Goal: Information Seeking & Learning: Check status

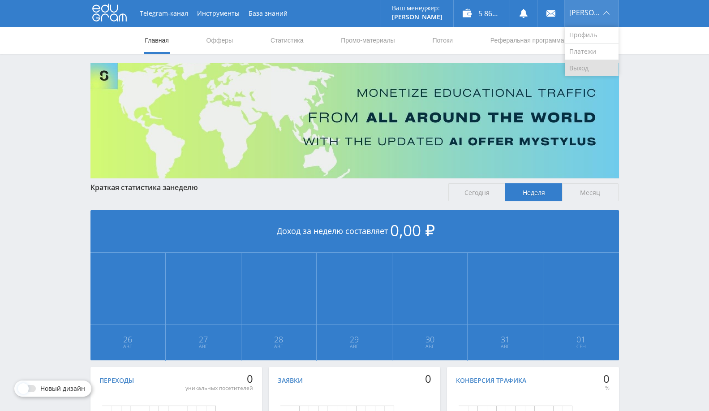
click at [584, 69] on link "Выход" at bounding box center [592, 68] width 54 height 16
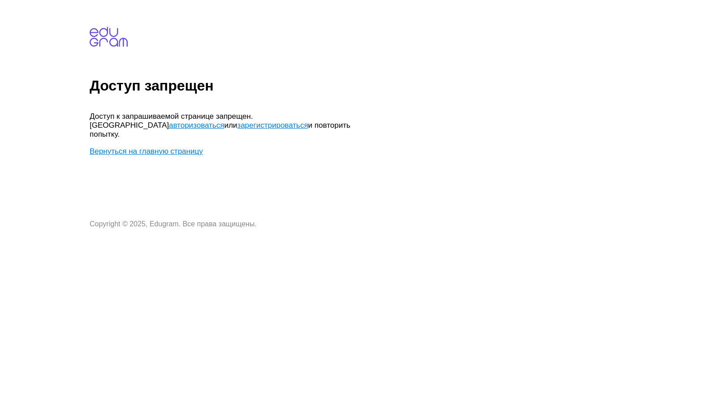
click at [142, 147] on link "Вернуться на главную страницу" at bounding box center [146, 151] width 113 height 9
click at [224, 121] on link "авторизоваться" at bounding box center [196, 125] width 55 height 9
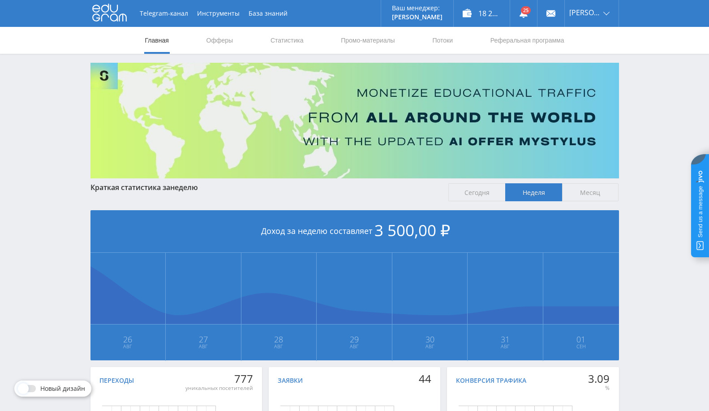
drag, startPoint x: 285, startPoint y: 40, endPoint x: 314, endPoint y: 49, distance: 29.6
click at [285, 40] on link "Статистика" at bounding box center [287, 40] width 35 height 27
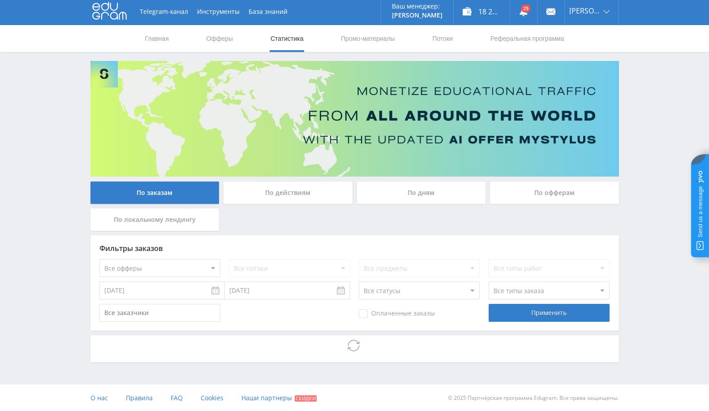
scroll to position [2, 0]
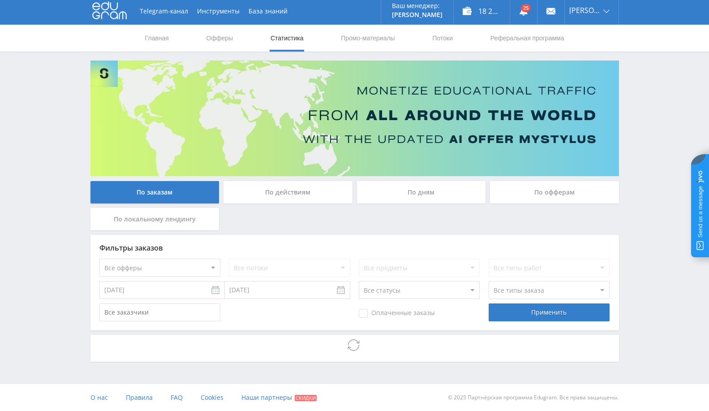
click at [156, 283] on input "25.08.2025" at bounding box center [161, 290] width 125 height 18
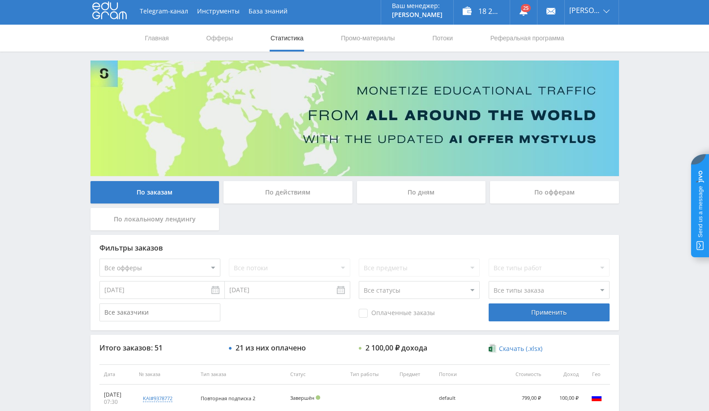
click at [142, 288] on input "02.01.2025" at bounding box center [161, 290] width 125 height 18
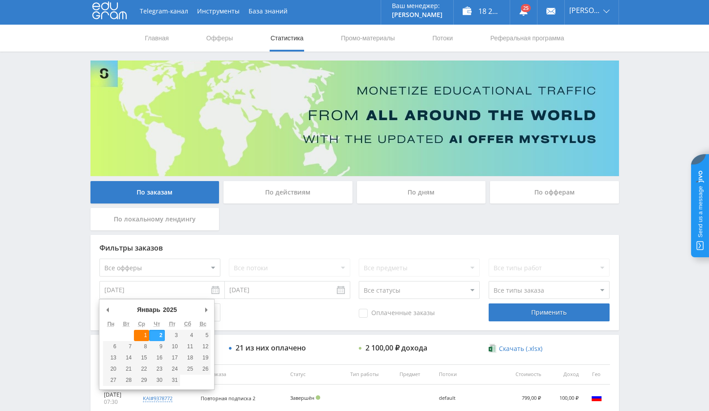
type input "01.01.2025"
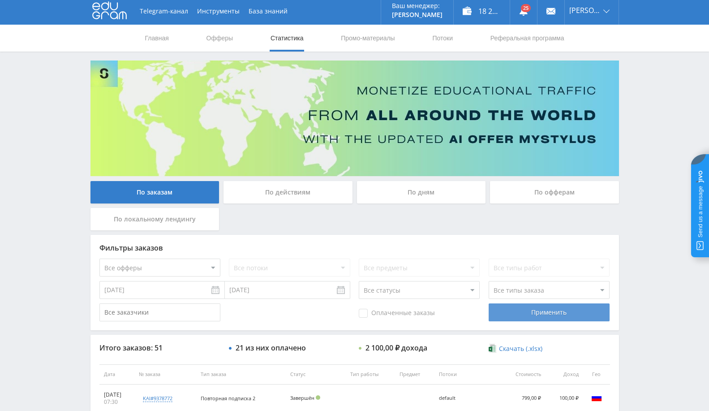
click at [503, 310] on div "Применить" at bounding box center [549, 312] width 121 height 18
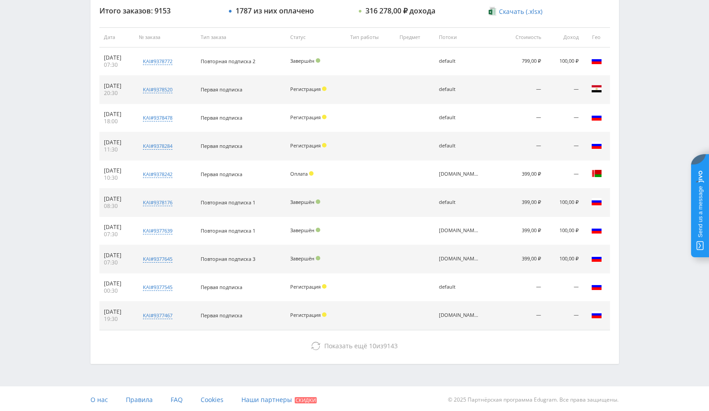
scroll to position [339, 0]
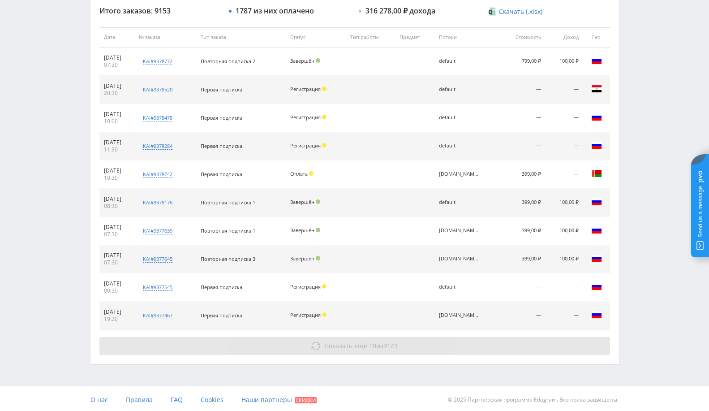
click at [321, 337] on button "Показать ещё 10 из 9143" at bounding box center [354, 346] width 511 height 18
click at [369, 344] on span "10" at bounding box center [372, 345] width 7 height 9
click at [370, 342] on span "10" at bounding box center [372, 345] width 7 height 9
click at [371, 342] on span "10" at bounding box center [372, 345] width 7 height 9
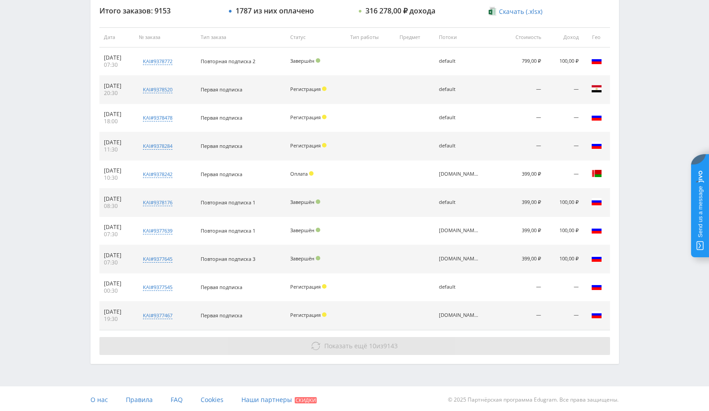
click at [371, 343] on span "10" at bounding box center [372, 345] width 7 height 9
click at [376, 341] on span "Показать ещё 10 из 9143" at bounding box center [360, 345] width 73 height 9
click at [377, 341] on span "Показать ещё 10 из 9143" at bounding box center [360, 345] width 73 height 9
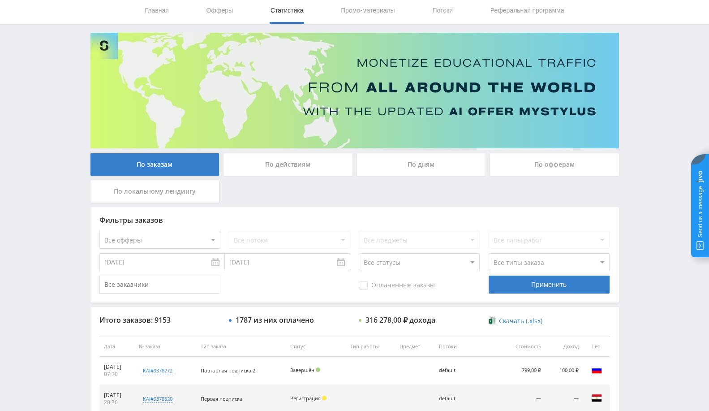
scroll to position [0, 0]
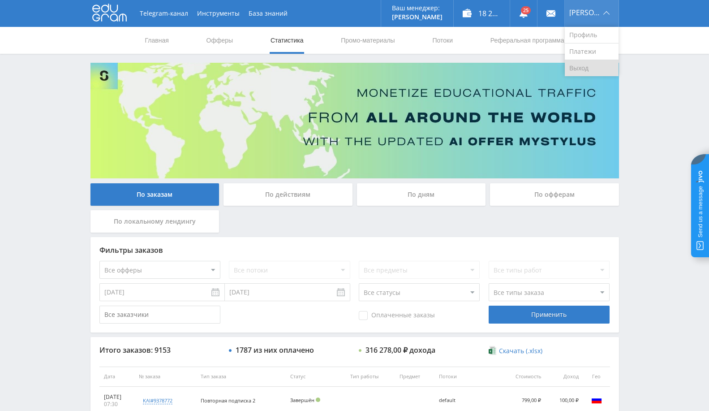
click at [574, 69] on link "Выход" at bounding box center [592, 68] width 54 height 16
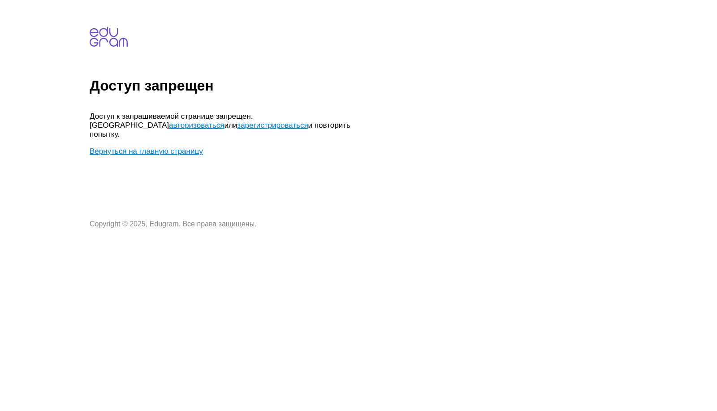
click at [142, 147] on link "Вернуться на главную страницу" at bounding box center [146, 151] width 113 height 9
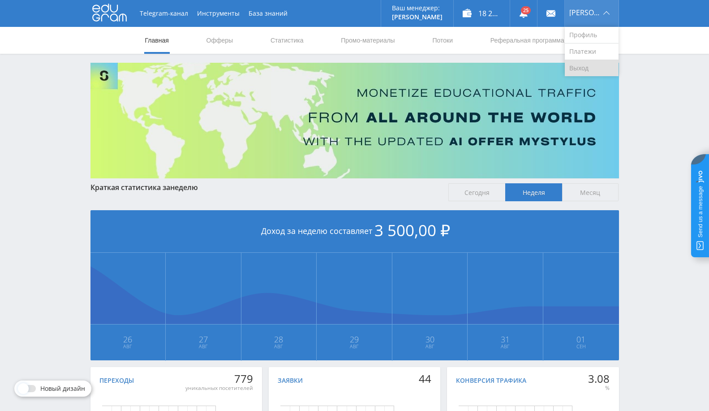
click at [598, 69] on link "Выход" at bounding box center [592, 68] width 54 height 16
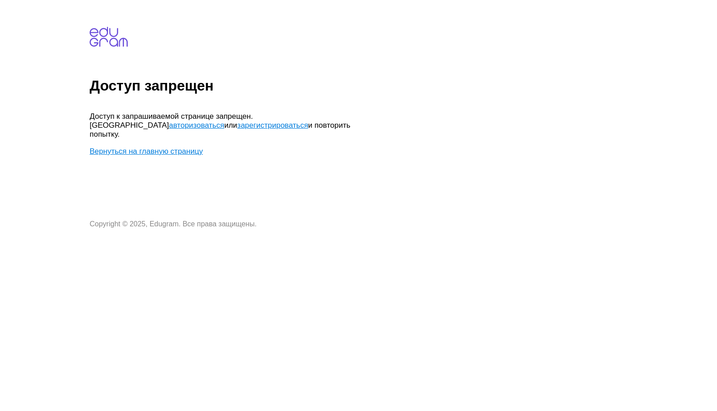
click at [172, 147] on link "Вернуться на главную страницу" at bounding box center [146, 151] width 113 height 9
click at [224, 121] on link "авторизоваться" at bounding box center [196, 125] width 55 height 9
